Goal: Go to known website: Access a specific website the user already knows

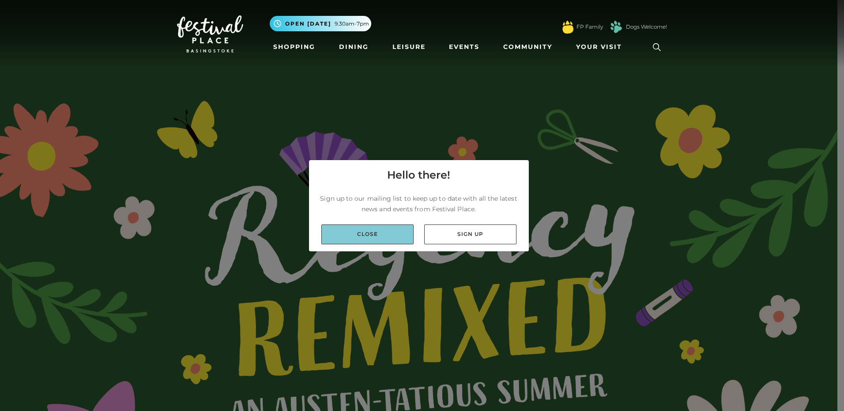
click at [399, 241] on link "Close" at bounding box center [367, 235] width 92 height 20
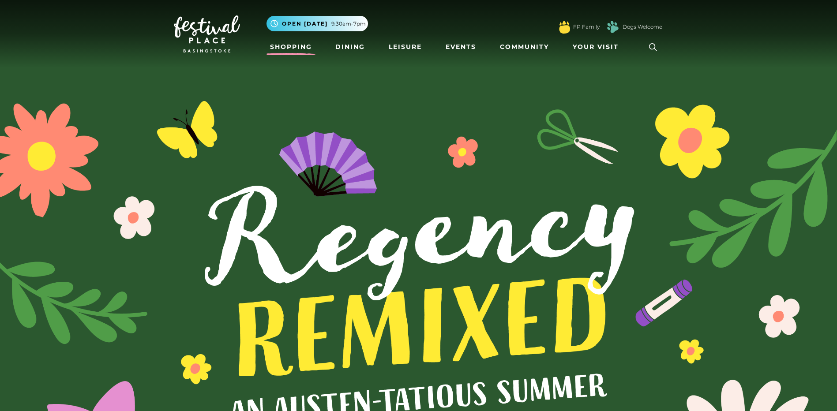
click at [289, 49] on link "Shopping" at bounding box center [291, 47] width 49 height 16
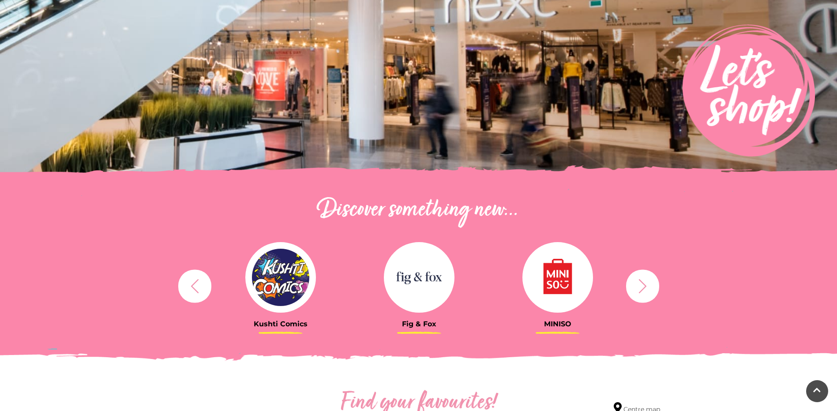
scroll to position [177, 0]
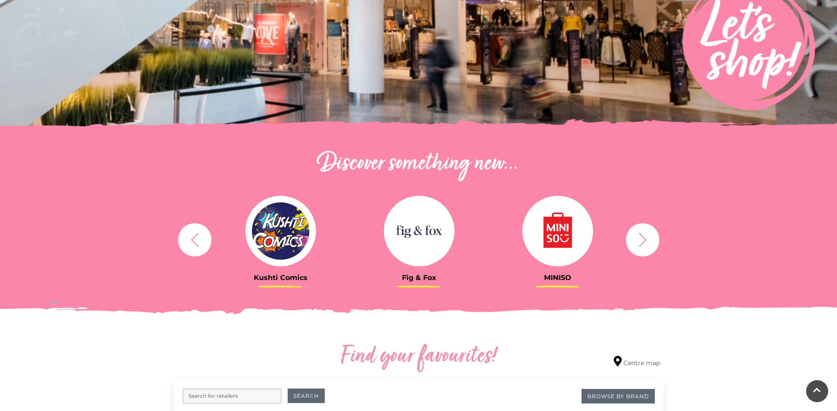
click at [559, 243] on img at bounding box center [558, 231] width 71 height 71
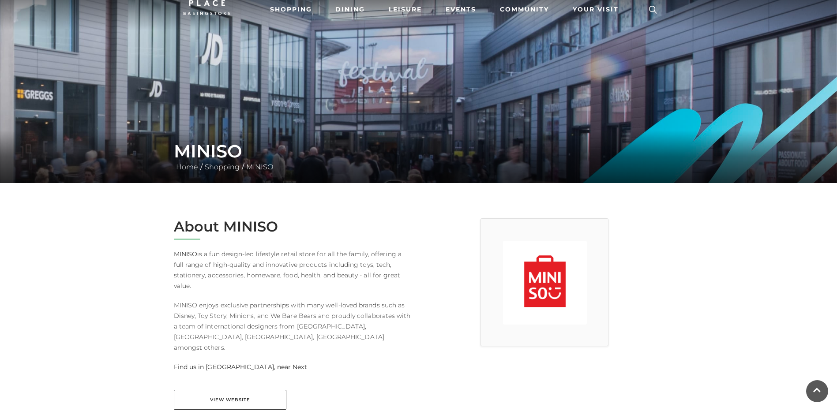
scroll to position [177, 0]
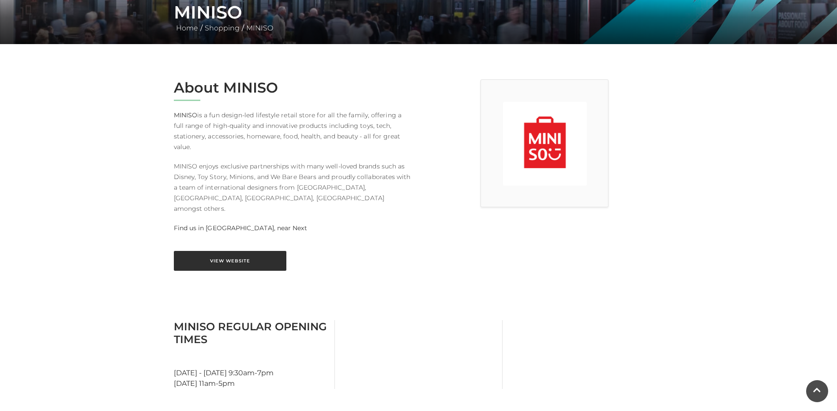
click at [251, 251] on link "View Website" at bounding box center [230, 261] width 113 height 20
